Goal: Task Accomplishment & Management: Use online tool/utility

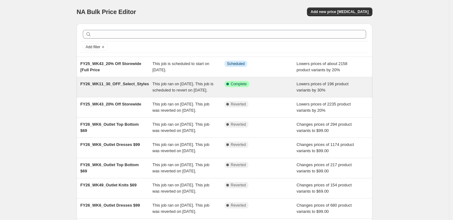
click at [204, 93] on div "This job ran on [DATE]. This job is scheduled to revert on [DATE]." at bounding box center [189, 87] width 72 height 12
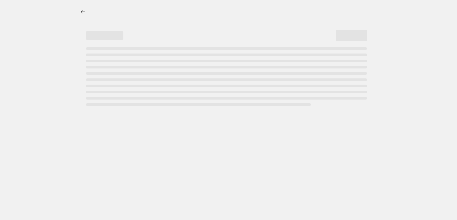
select select "percentage"
select select "tag"
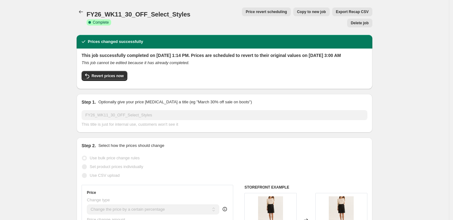
drag, startPoint x: 251, startPoint y: 18, endPoint x: 251, endPoint y: 13, distance: 4.7
click at [251, 16] on div "FY26_WK11_30_OFF_Select_Styles. This page is ready FY26_WK11_30_OFF_Select_Styl…" at bounding box center [225, 17] width 296 height 35
click at [251, 12] on span "Price revert scheduling" at bounding box center [266, 11] width 41 height 5
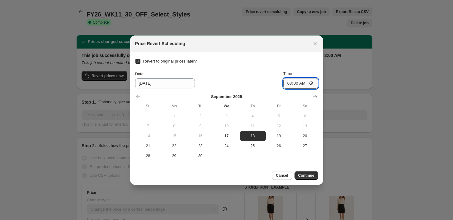
click at [289, 82] on input "03:00" at bounding box center [300, 83] width 35 height 11
type input "00:00"
click at [315, 175] on button "Continue" at bounding box center [307, 175] width 24 height 9
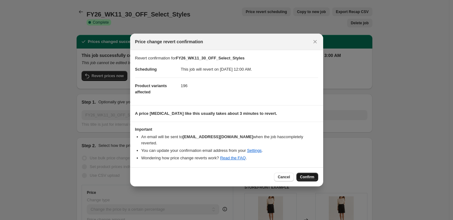
click at [312, 173] on button "Confirm" at bounding box center [307, 177] width 22 height 9
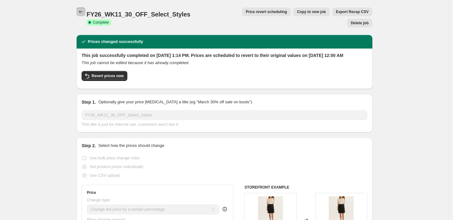
click at [85, 11] on button "Price change jobs" at bounding box center [81, 11] width 9 height 9
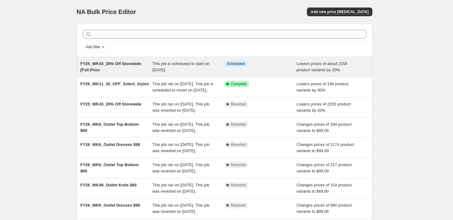
click at [196, 64] on span "This job is scheduled to start on [DATE]." at bounding box center [181, 66] width 57 height 11
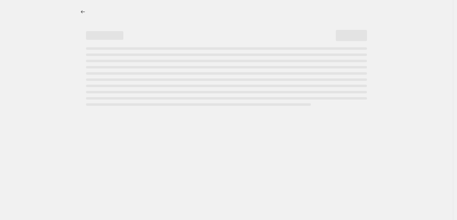
select select "percentage"
select select "tag"
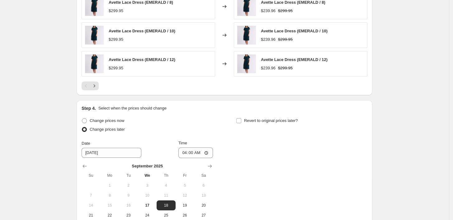
scroll to position [612, 0]
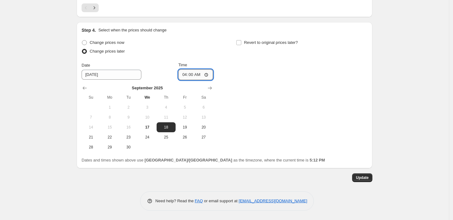
click at [186, 75] on input "04:00" at bounding box center [195, 74] width 35 height 11
type input "00:06"
click at [366, 179] on span "Update" at bounding box center [362, 177] width 13 height 5
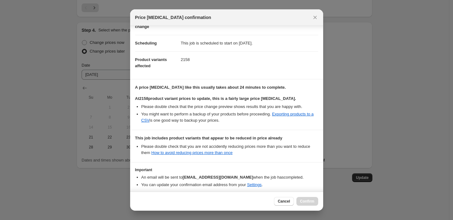
scroll to position [68, 0]
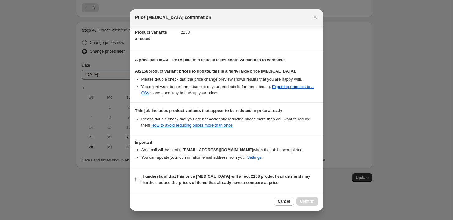
click at [217, 176] on b "I understand that this price [MEDICAL_DATA] will affect 2158 product variants a…" at bounding box center [226, 179] width 167 height 11
click at [140, 177] on input "I understand that this price [MEDICAL_DATA] will affect 2158 product variants a…" at bounding box center [137, 179] width 5 height 5
checkbox input "true"
click at [304, 201] on span "Confirm" at bounding box center [307, 201] width 14 height 5
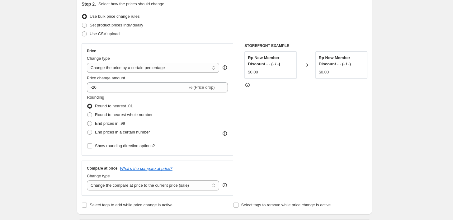
scroll to position [0, 0]
